Goal: Check status: Check status

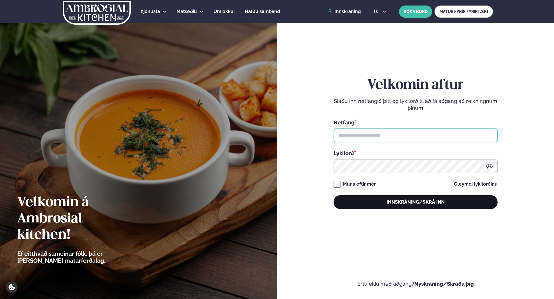
type input "**********"
click at [454, 201] on button "Innskráning/Skrá inn" at bounding box center [416, 202] width 164 height 14
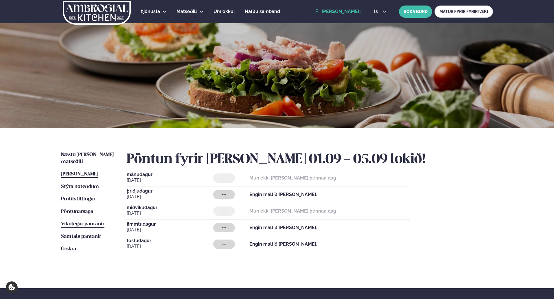
click at [91, 221] on span "Vikulegar pantanir" at bounding box center [82, 223] width 43 height 5
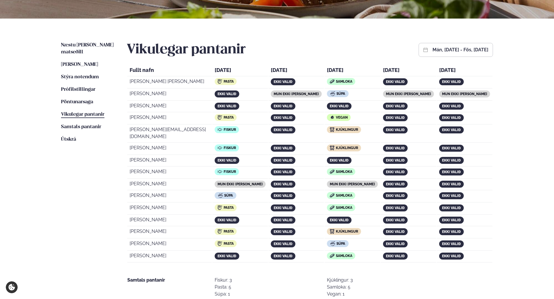
scroll to position [108, 0]
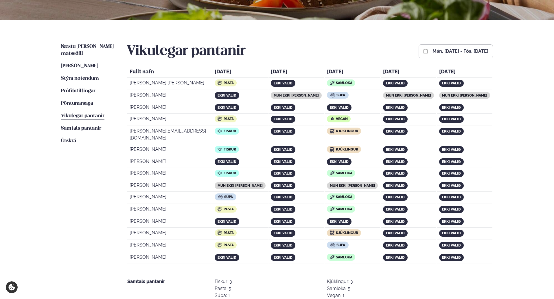
click at [466, 56] on div "mán, [DATE] - fös, [DATE]" at bounding box center [456, 51] width 74 height 14
click at [464, 51] on button "mán, [DATE] - fös, [DATE]" at bounding box center [461, 51] width 56 height 5
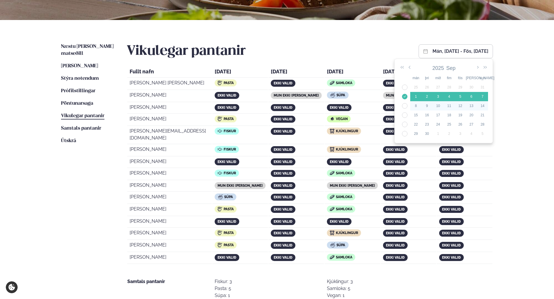
click at [442, 105] on div "10" at bounding box center [438, 105] width 11 height 5
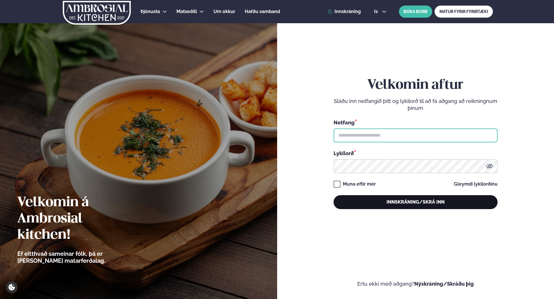
type input "**********"
click at [441, 204] on button "Innskráning/Skrá inn" at bounding box center [416, 202] width 164 height 14
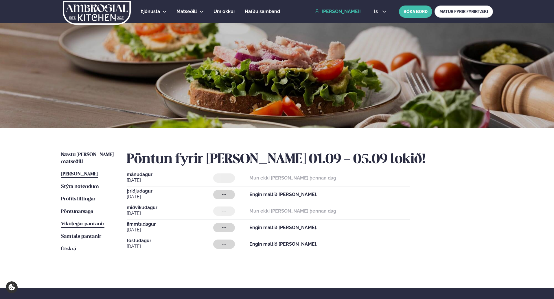
click at [98, 221] on span "Vikulegar pantanir" at bounding box center [82, 223] width 43 height 5
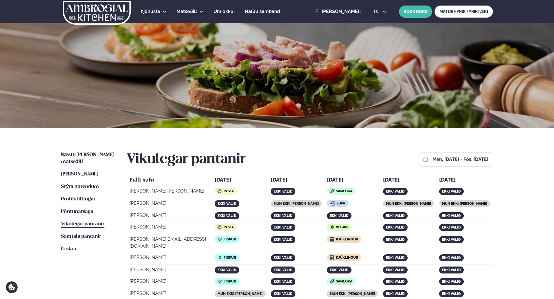
click at [448, 162] on button "mán, [DATE] - fös, [DATE]" at bounding box center [461, 159] width 56 height 5
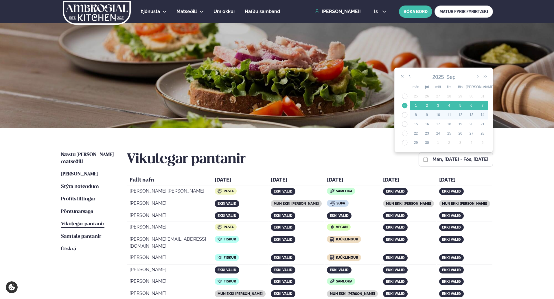
click at [448, 114] on div "11" at bounding box center [449, 114] width 11 height 5
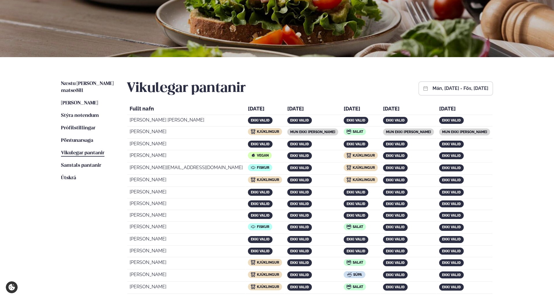
scroll to position [85, 0]
